Goal: Task Accomplishment & Management: Complete application form

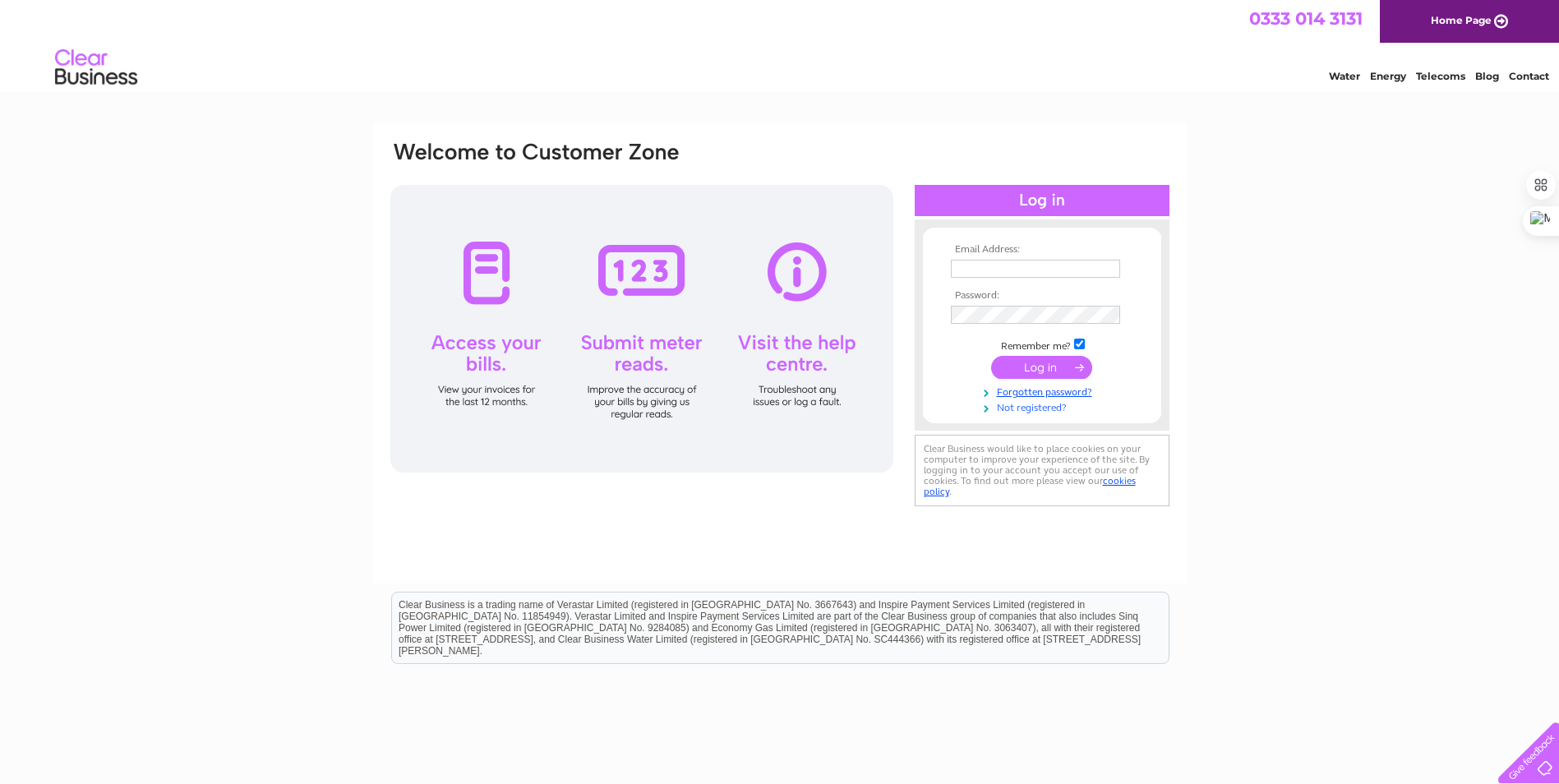
click at [1045, 406] on link "Not registered?" at bounding box center [1044, 406] width 186 height 16
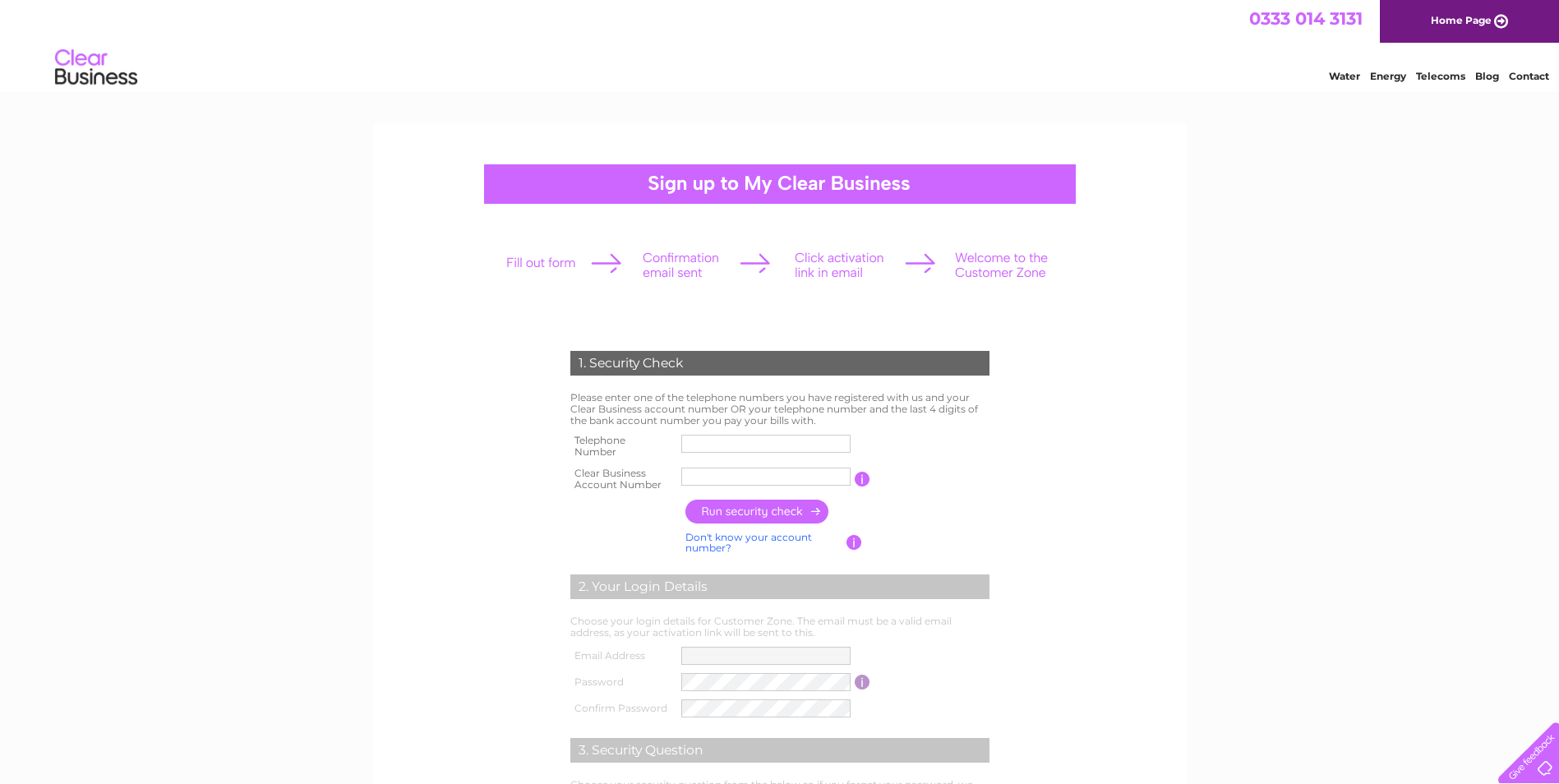
click at [712, 445] on input "text" at bounding box center [766, 443] width 170 height 18
click at [695, 480] on input "text" at bounding box center [766, 476] width 171 height 20
type input "30321490"
click at [747, 446] on input "text" at bounding box center [766, 443] width 171 height 20
type input "07727173300"
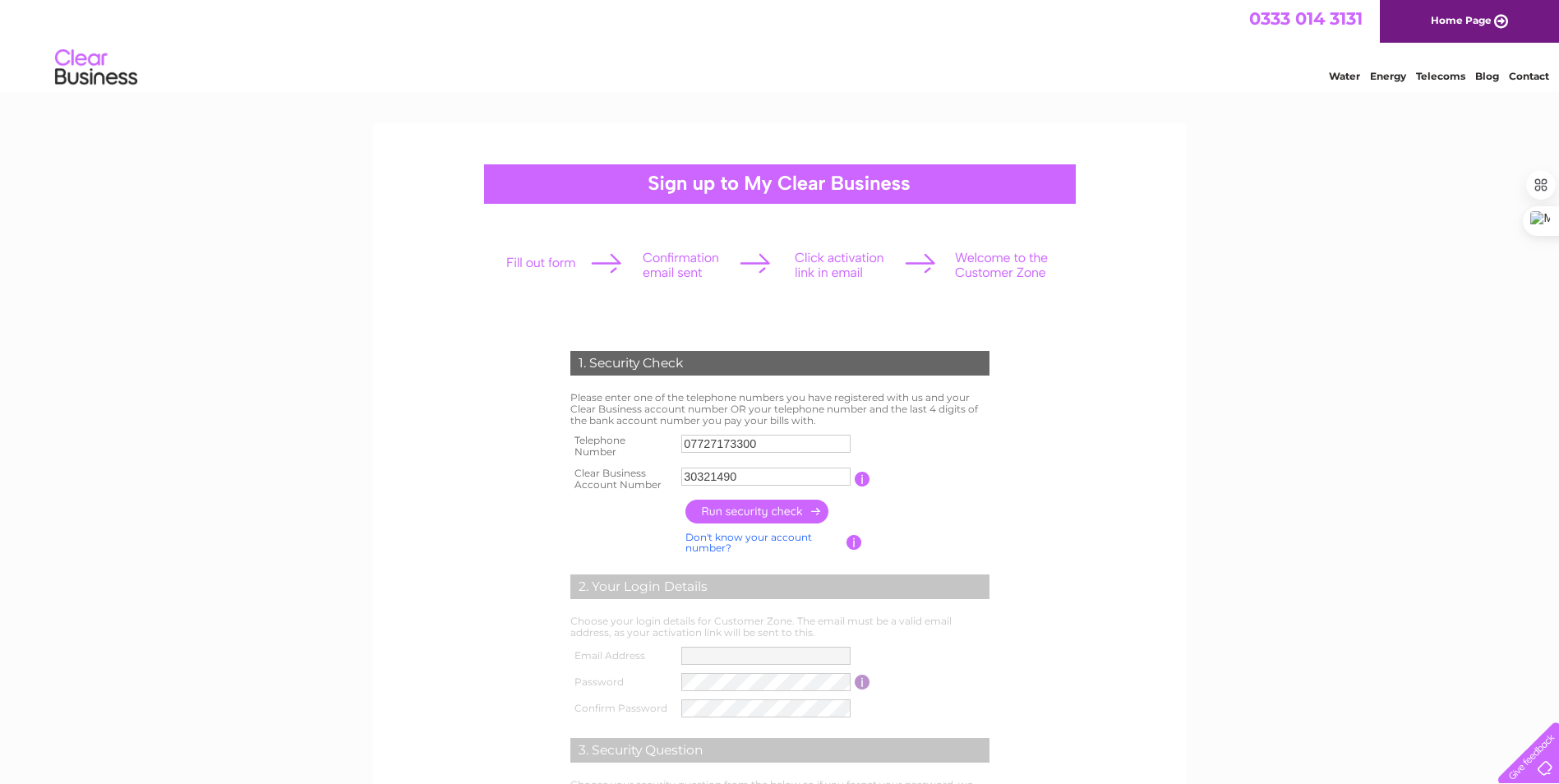
click at [728, 511] on input "button" at bounding box center [757, 512] width 145 height 24
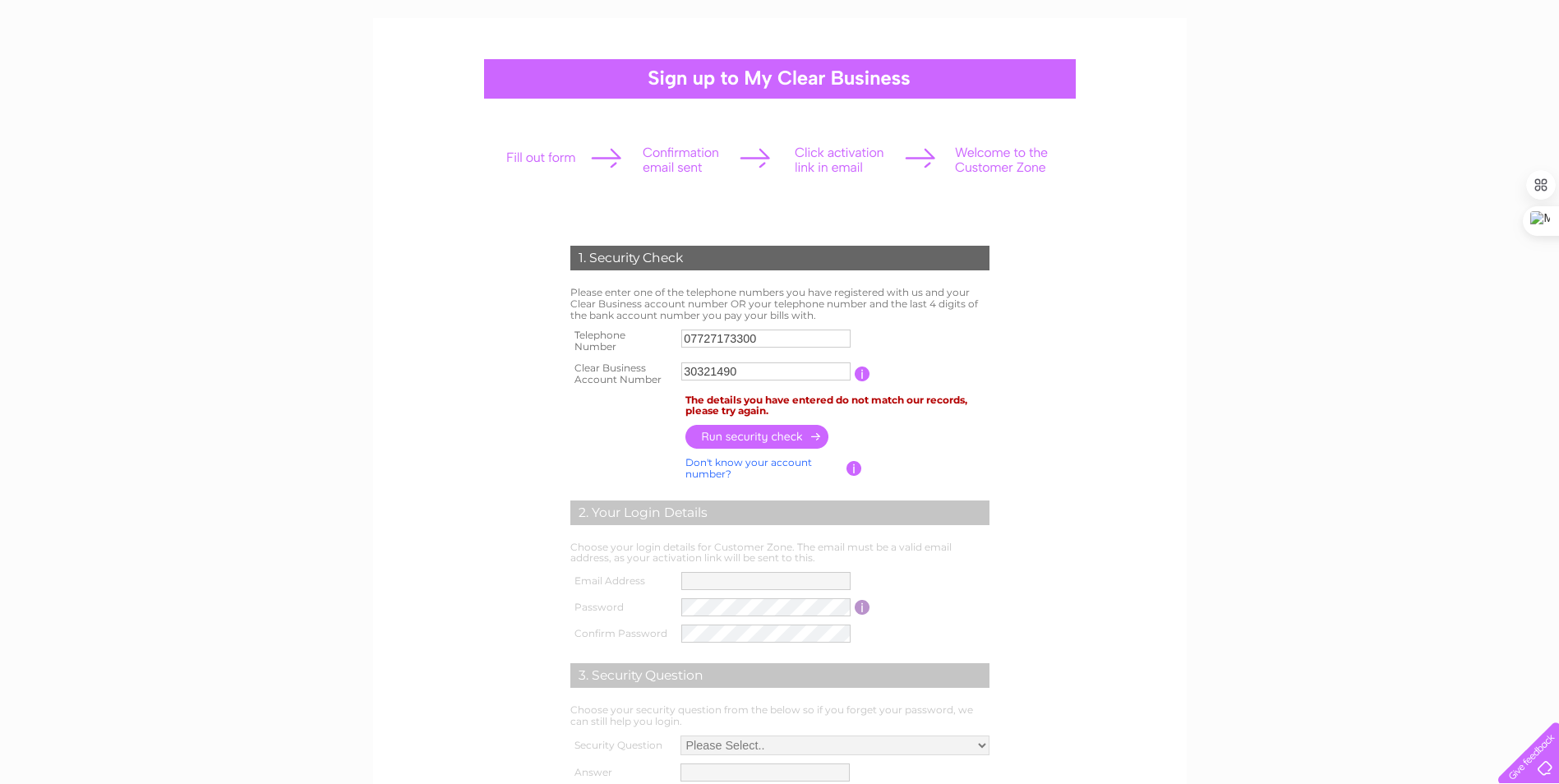
scroll to position [100, 0]
